Goal: Register for event/course

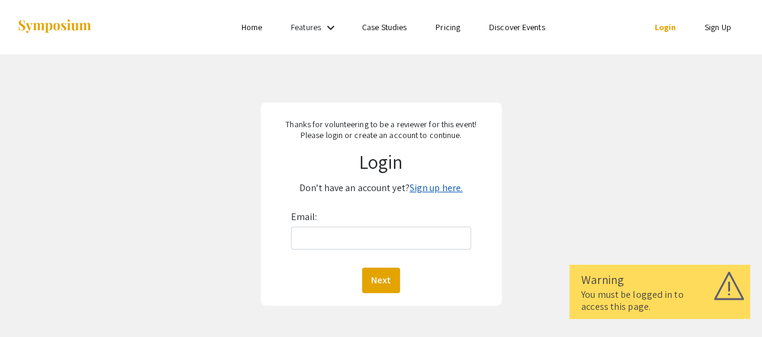
click at [437, 188] on link "Sign up here." at bounding box center [435, 187] width 53 height 13
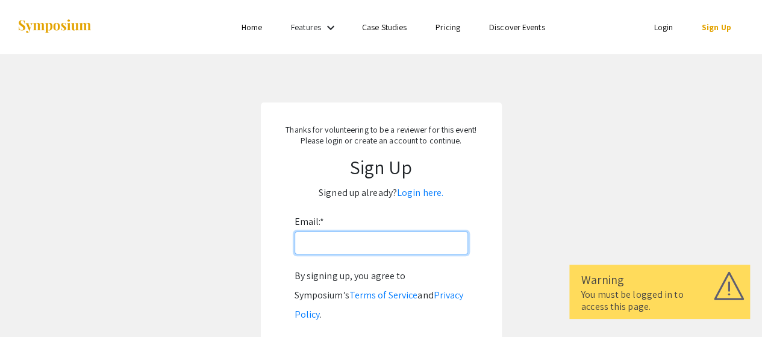
click at [333, 243] on input "Email: *" at bounding box center [380, 242] width 173 height 23
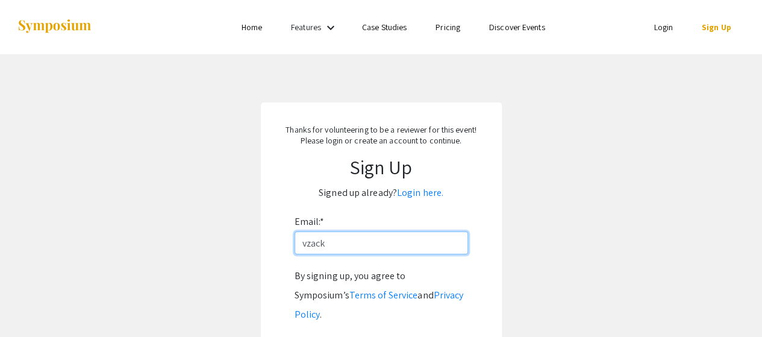
type input "[EMAIL_ADDRESS][DOMAIN_NAME]"
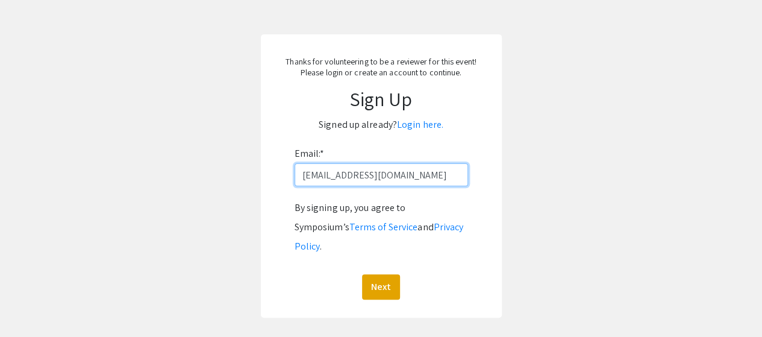
scroll to position [67, 0]
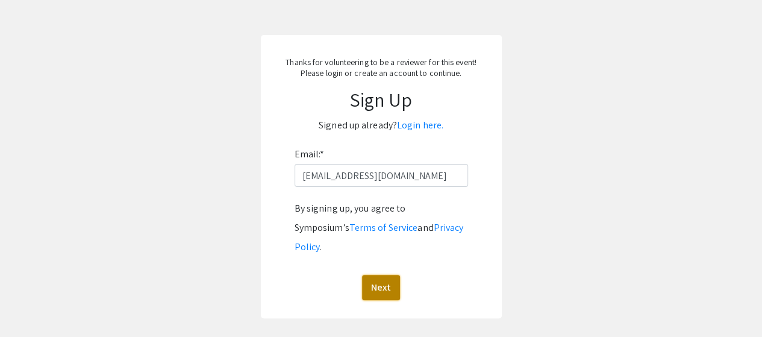
click at [376, 275] on button "Next" at bounding box center [381, 287] width 38 height 25
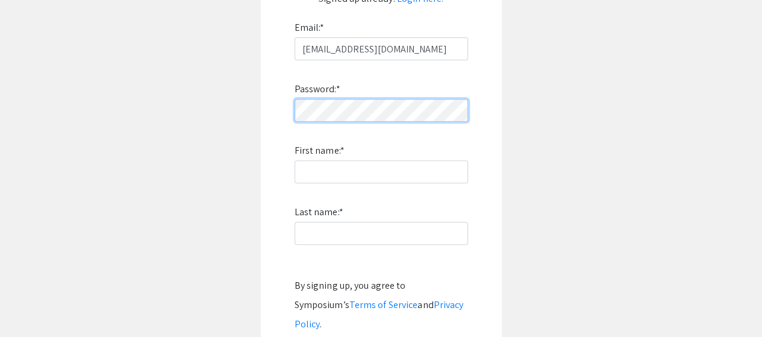
scroll to position [193, 0]
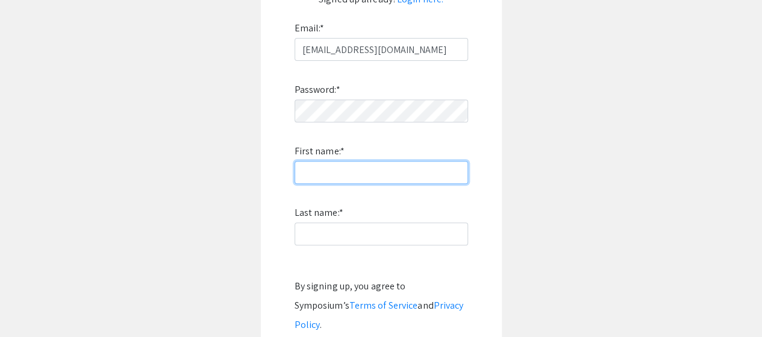
click at [306, 175] on input "First name: *" at bounding box center [380, 172] width 173 height 23
type input "Vanina"
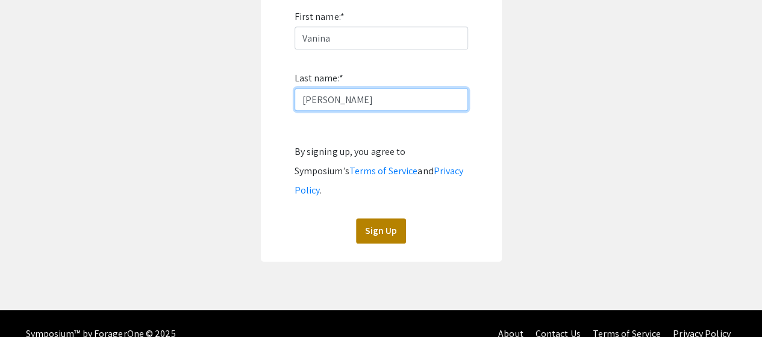
type input "[PERSON_NAME]"
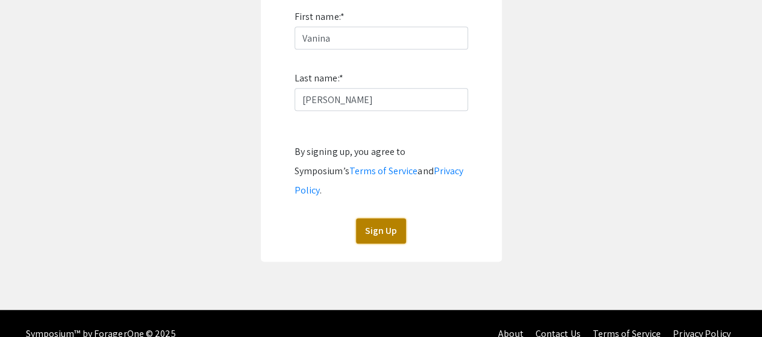
click at [379, 218] on button "Sign Up" at bounding box center [381, 230] width 50 height 25
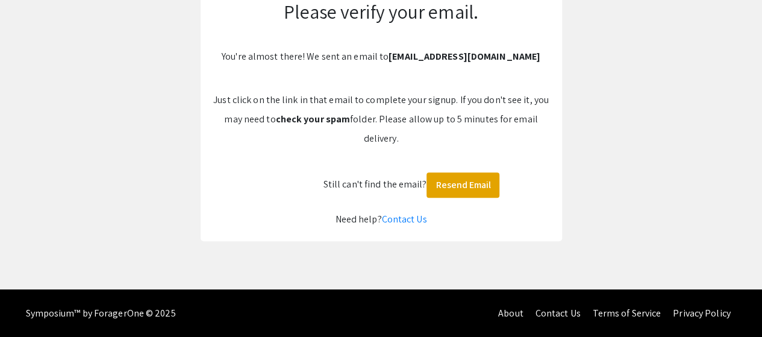
scroll to position [0, 0]
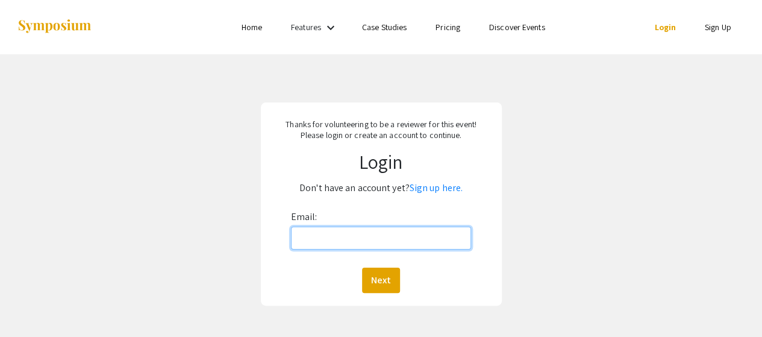
click at [352, 232] on input "Email:" at bounding box center [381, 237] width 181 height 23
type input "[EMAIL_ADDRESS][DOMAIN_NAME]"
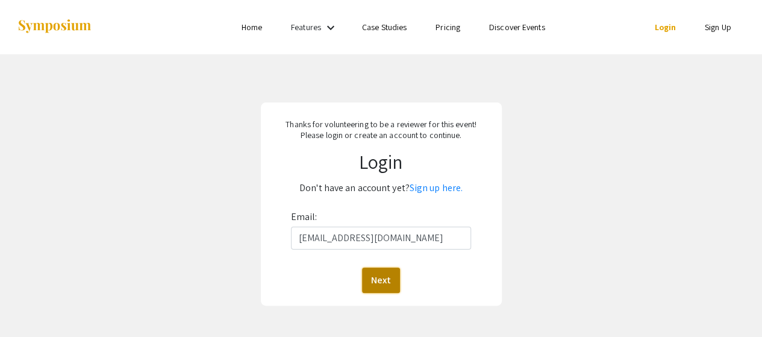
click at [381, 282] on button "Next" at bounding box center [381, 279] width 38 height 25
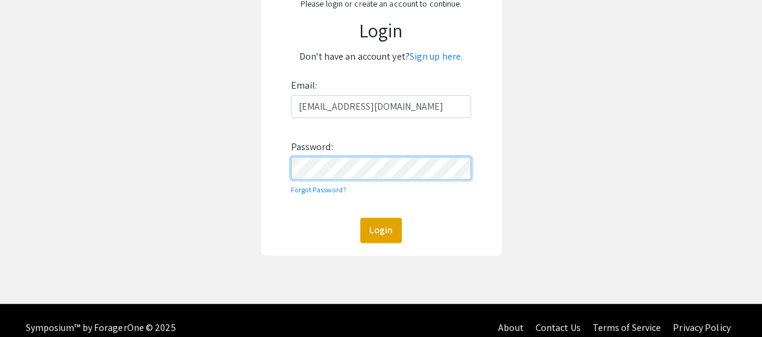
scroll to position [132, 0]
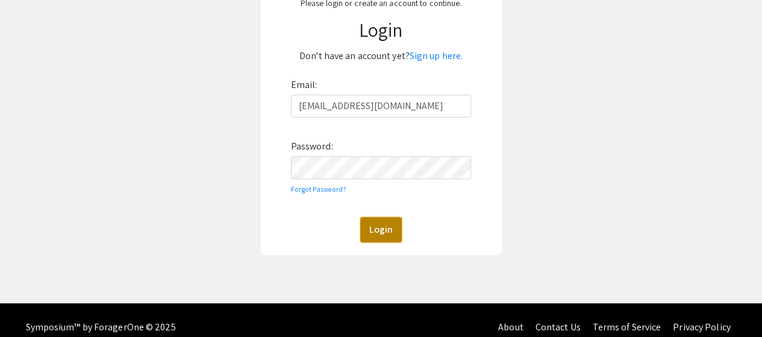
click at [377, 235] on button "Login" at bounding box center [381, 229] width 42 height 25
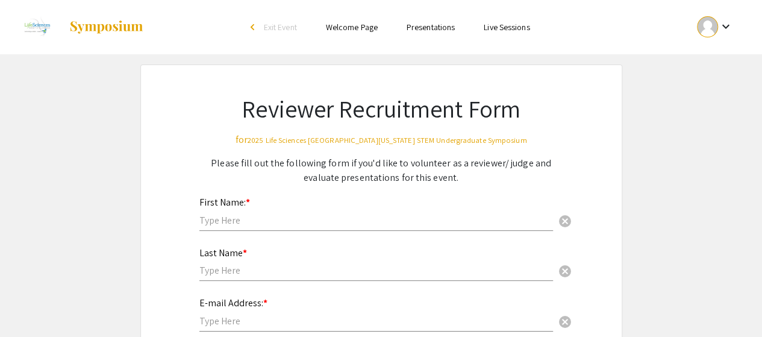
scroll to position [40, 0]
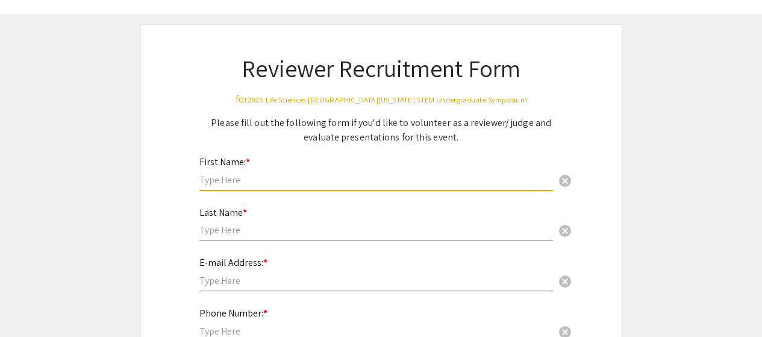
click at [223, 175] on input "text" at bounding box center [375, 179] width 353 height 13
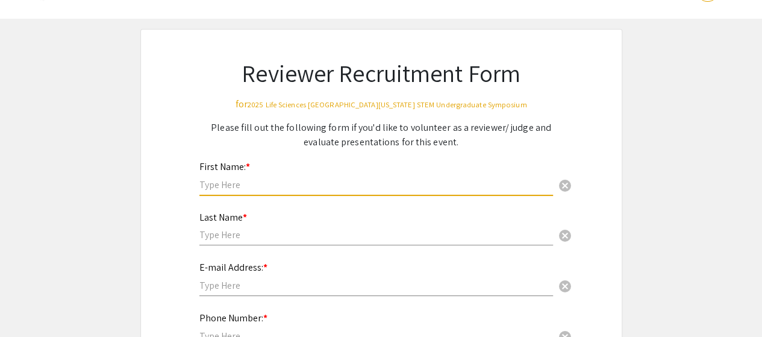
scroll to position [39, 0]
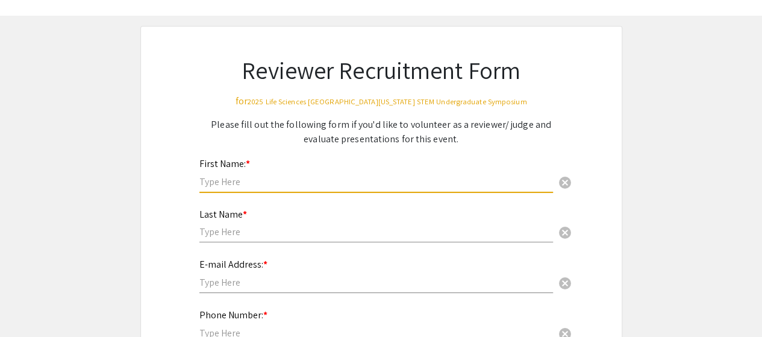
click at [229, 181] on input "text" at bounding box center [375, 181] width 353 height 13
type input "Vanina"
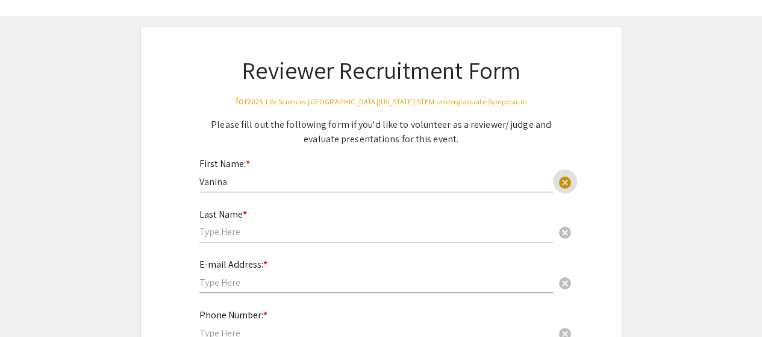
click at [227, 232] on input "text" at bounding box center [375, 231] width 353 height 13
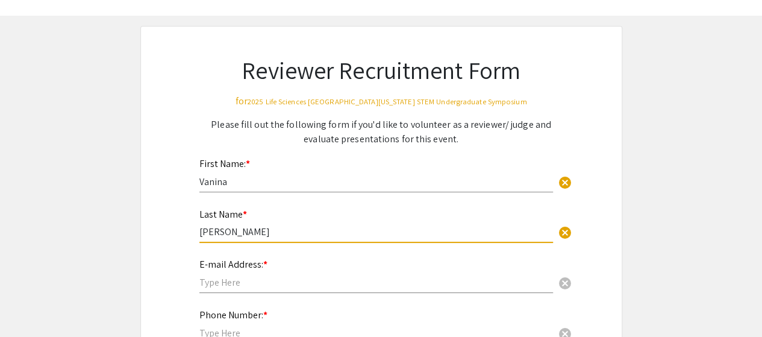
scroll to position [85, 0]
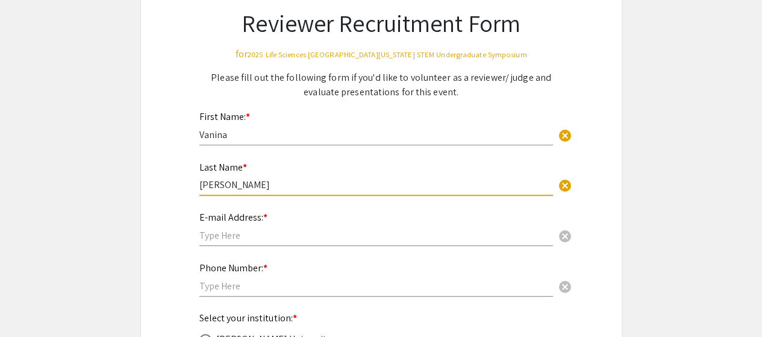
type input "[PERSON_NAME]"
click at [208, 235] on input "text" at bounding box center [375, 235] width 353 height 13
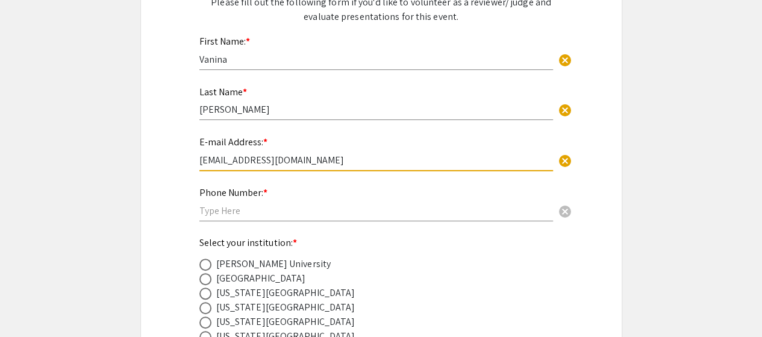
scroll to position [166, 0]
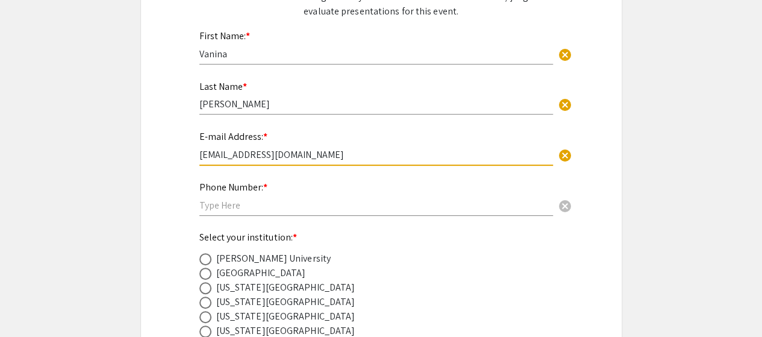
type input "[EMAIL_ADDRESS][DOMAIN_NAME]"
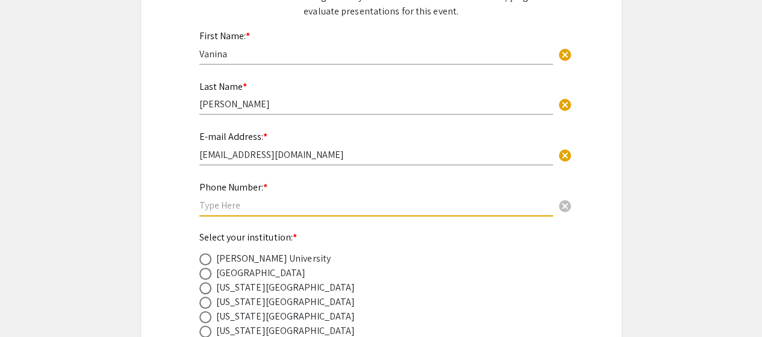
click at [211, 206] on input "text" at bounding box center [375, 205] width 353 height 13
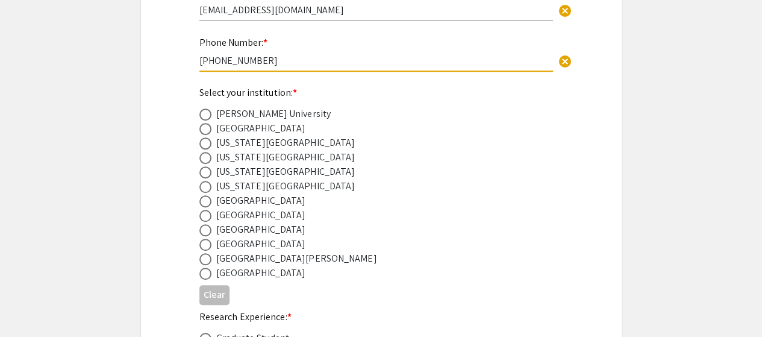
scroll to position [314, 0]
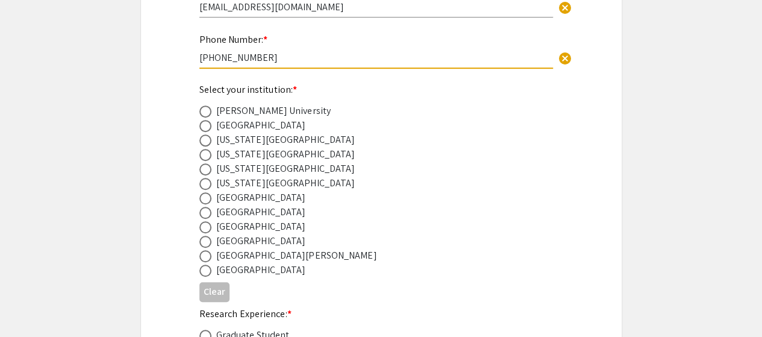
type input "305-284-4080"
click at [202, 269] on span at bounding box center [205, 270] width 12 height 12
click at [202, 269] on input "radio" at bounding box center [205, 270] width 12 height 12
radio input "true"
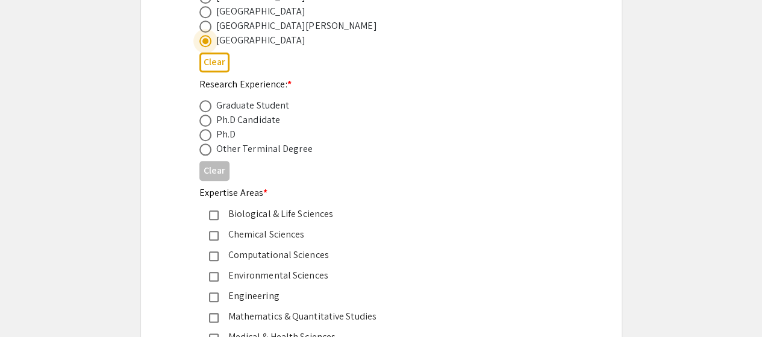
scroll to position [544, 0]
